Goal: Task Accomplishment & Management: Use online tool/utility

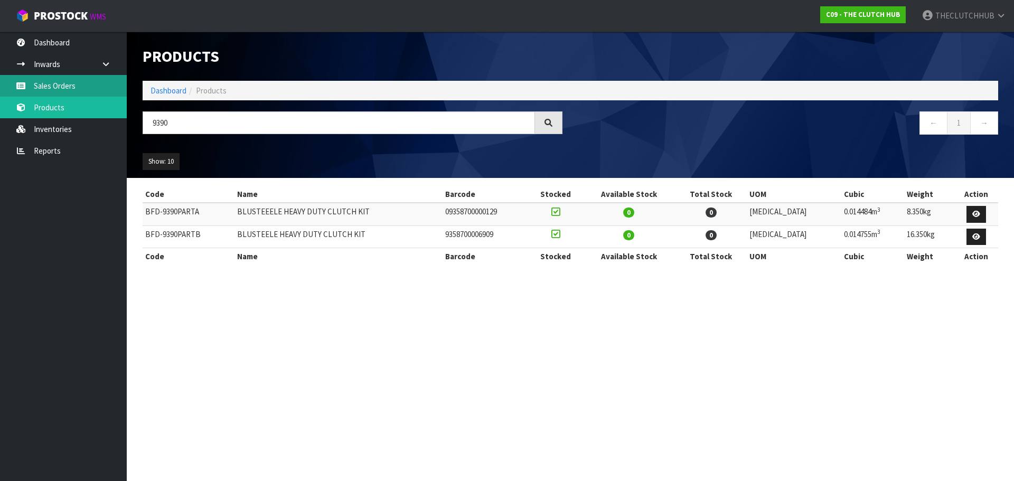
click at [81, 87] on link "Sales Orders" at bounding box center [63, 86] width 127 height 22
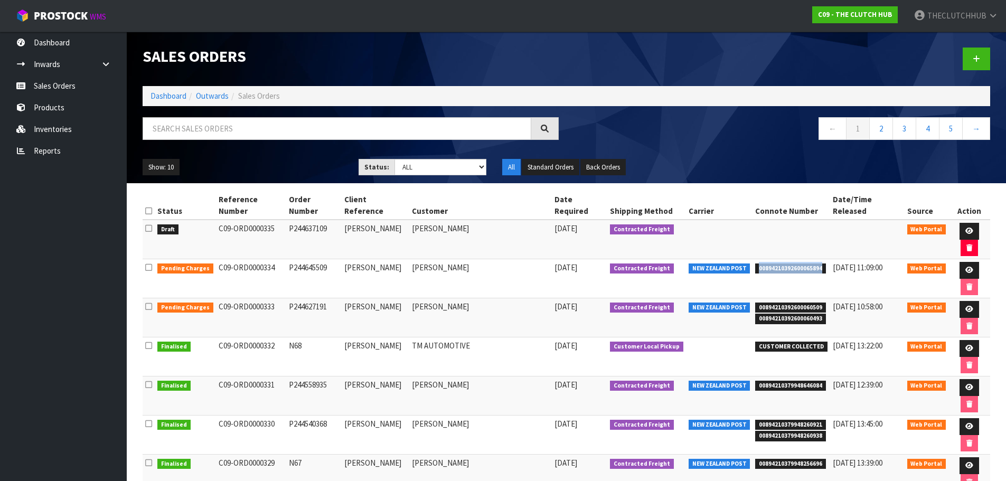
drag, startPoint x: 808, startPoint y: 241, endPoint x: 745, endPoint y: 239, distance: 63.9
click at [755, 263] on span "00894210392600065894" at bounding box center [790, 268] width 71 height 11
copy span "00894210392600065894"
drag, startPoint x: 808, startPoint y: 273, endPoint x: 745, endPoint y: 271, distance: 63.4
click at [755, 314] on span "00894210392600060493" at bounding box center [790, 319] width 71 height 11
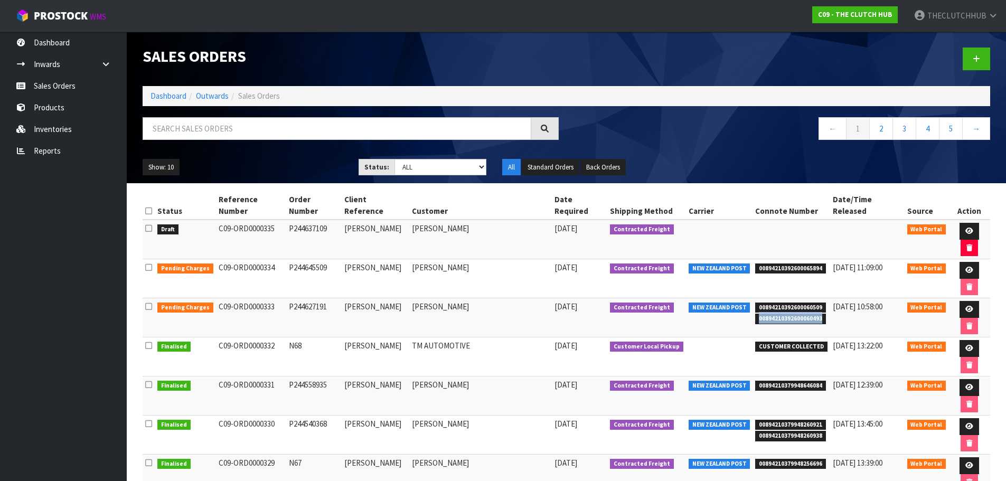
copy span "00894210392600060493"
drag, startPoint x: 809, startPoint y: 263, endPoint x: 738, endPoint y: 262, distance: 71.8
click at [752, 298] on td "00894210392600060509 00894210392600060493" at bounding box center [791, 317] width 78 height 39
copy span "00894210392600060509"
